Goal: Task Accomplishment & Management: Use online tool/utility

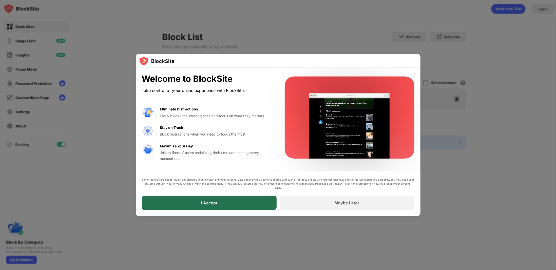
click at [240, 203] on div "I Accept" at bounding box center [209, 203] width 135 height 14
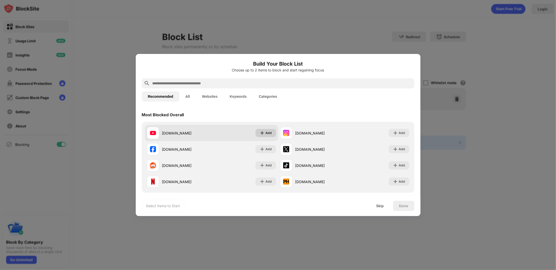
click at [266, 133] on div "Add" at bounding box center [269, 132] width 6 height 5
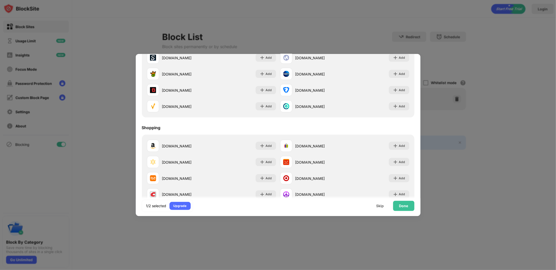
scroll to position [531, 0]
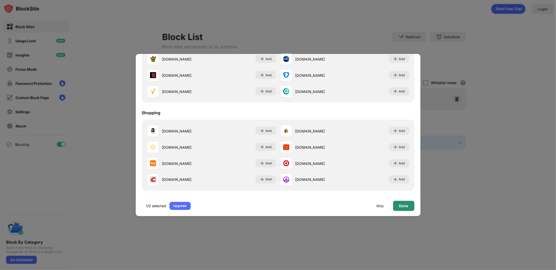
click at [406, 205] on div "Done" at bounding box center [403, 206] width 9 height 4
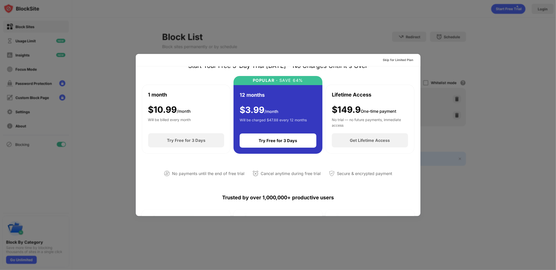
scroll to position [0, 0]
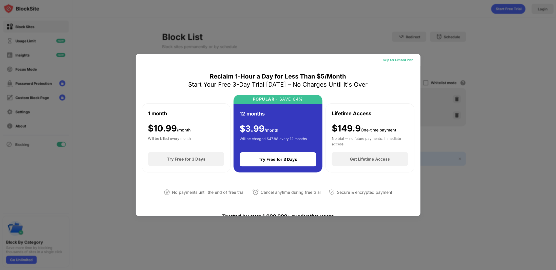
click at [396, 61] on div "Skip for Limited Plan" at bounding box center [398, 59] width 30 height 5
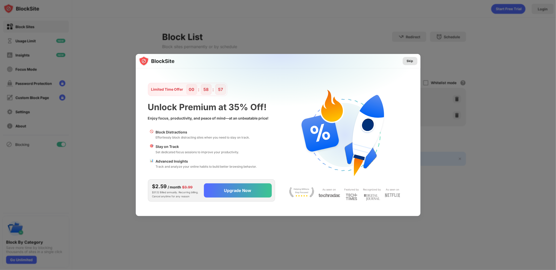
click at [410, 62] on div "Skip" at bounding box center [410, 60] width 7 height 5
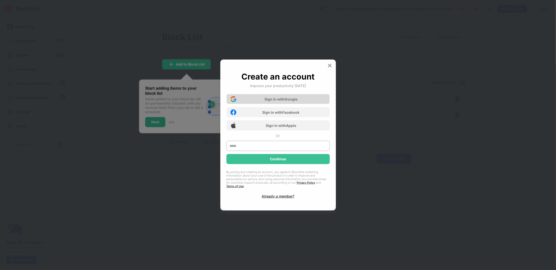
click at [294, 99] on div "Sign in with Google" at bounding box center [280, 99] width 33 height 4
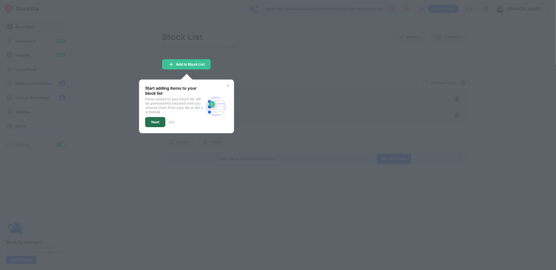
click at [154, 120] on div "Next" at bounding box center [155, 122] width 8 height 4
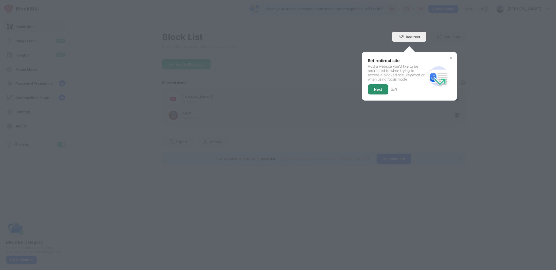
click at [381, 88] on div "Next" at bounding box center [378, 89] width 8 height 4
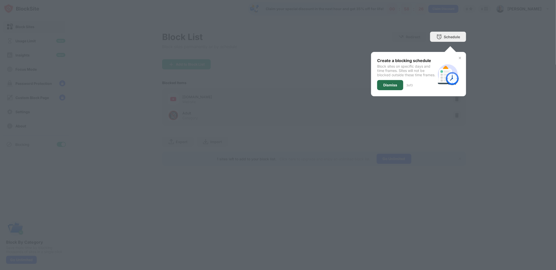
click at [392, 87] on div "Dismiss" at bounding box center [390, 85] width 14 height 4
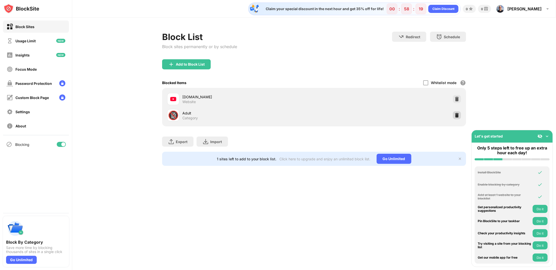
click at [456, 114] on img at bounding box center [456, 115] width 5 height 5
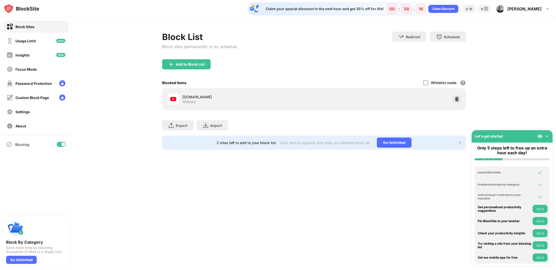
click at [546, 136] on img at bounding box center [546, 136] width 5 height 5
